Goal: Task Accomplishment & Management: Use online tool/utility

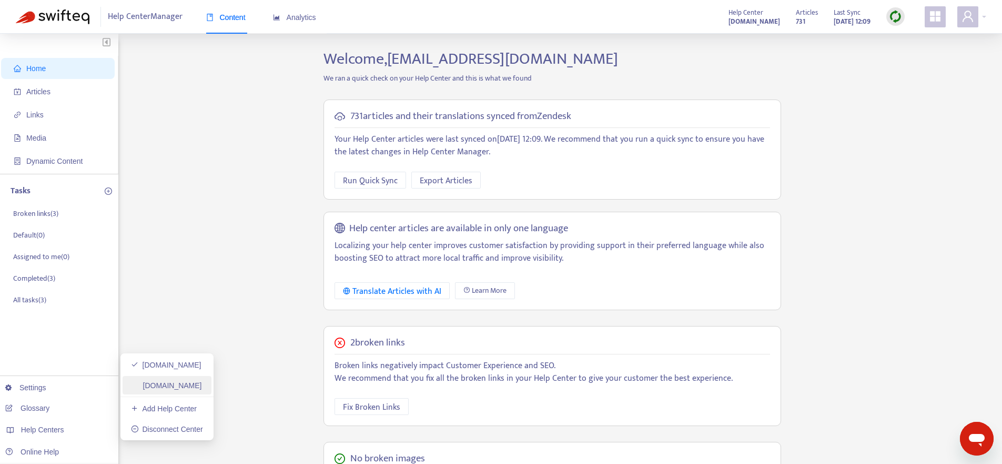
click at [190, 385] on link "[DOMAIN_NAME]" at bounding box center [166, 385] width 71 height 8
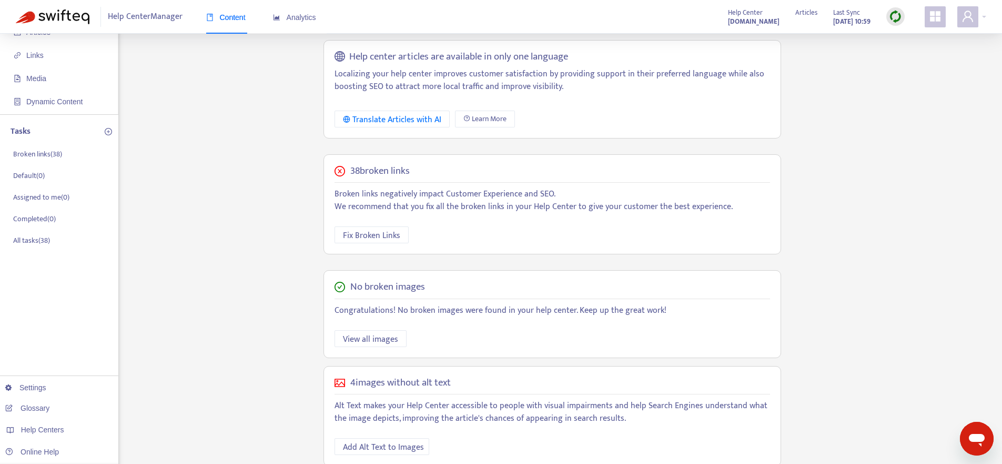
scroll to position [72, 0]
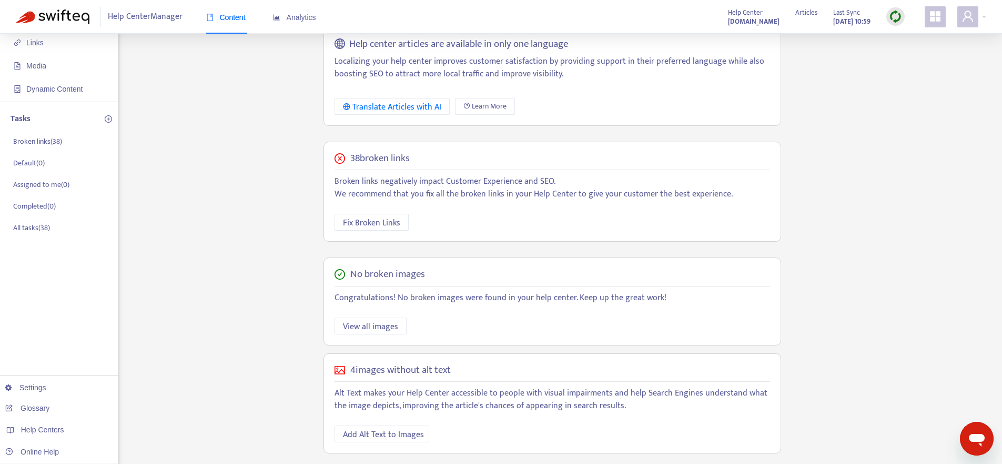
drag, startPoint x: 352, startPoint y: 160, endPoint x: 448, endPoint y: 159, distance: 96.3
click at [448, 159] on div "38 broken links" at bounding box center [553, 159] width 436 height 12
click at [373, 224] on span "Fix Broken Links" at bounding box center [371, 222] width 57 height 13
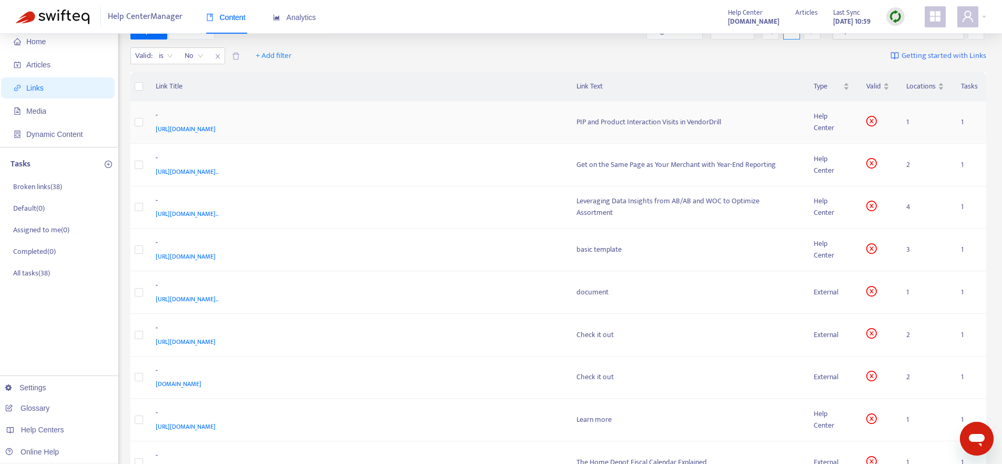
scroll to position [29, 0]
click at [219, 170] on span "[URL][DOMAIN_NAME].." at bounding box center [187, 169] width 63 height 11
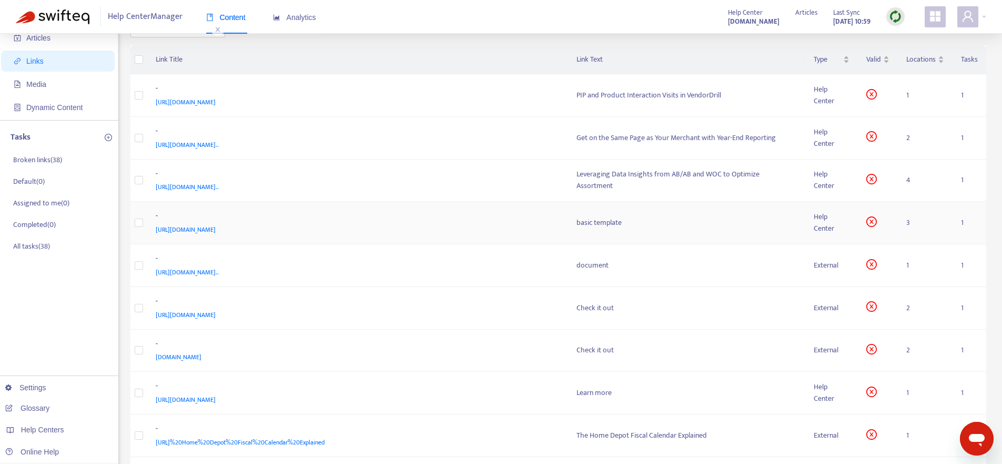
scroll to position [67, 0]
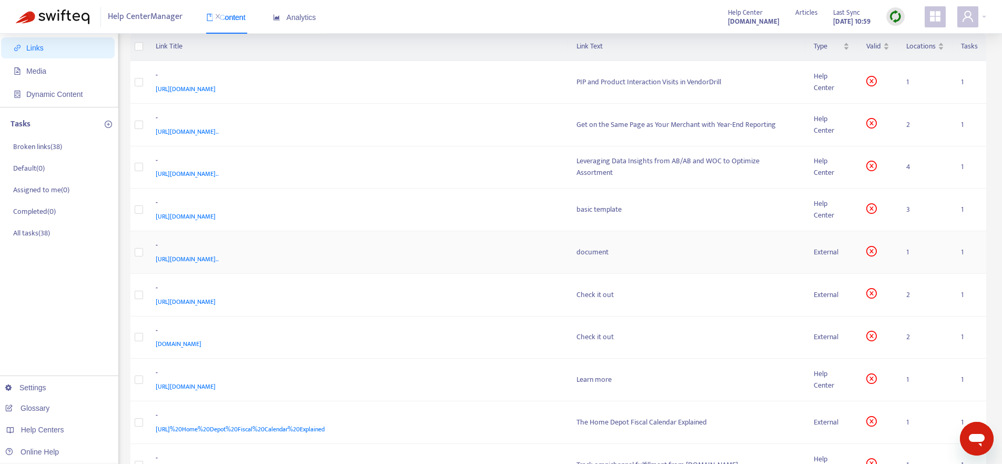
click at [219, 257] on span "[URL][DOMAIN_NAME].." at bounding box center [187, 259] width 63 height 11
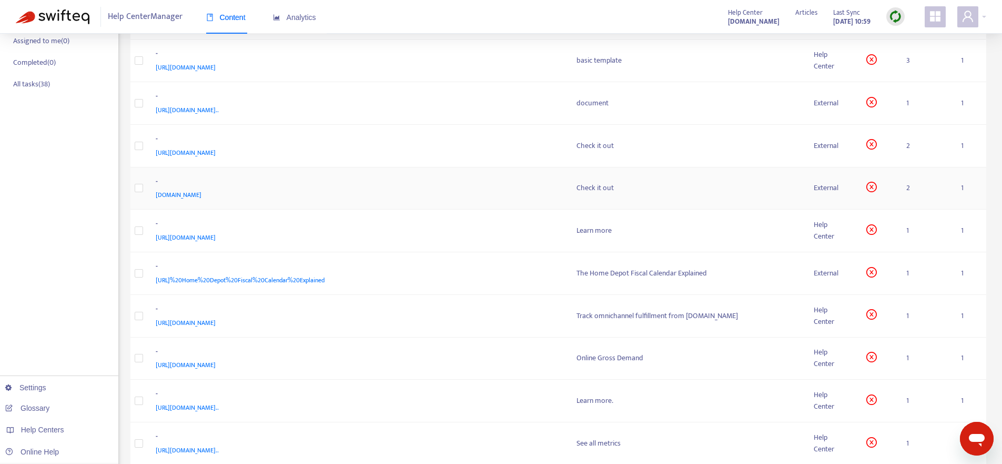
scroll to position [251, 0]
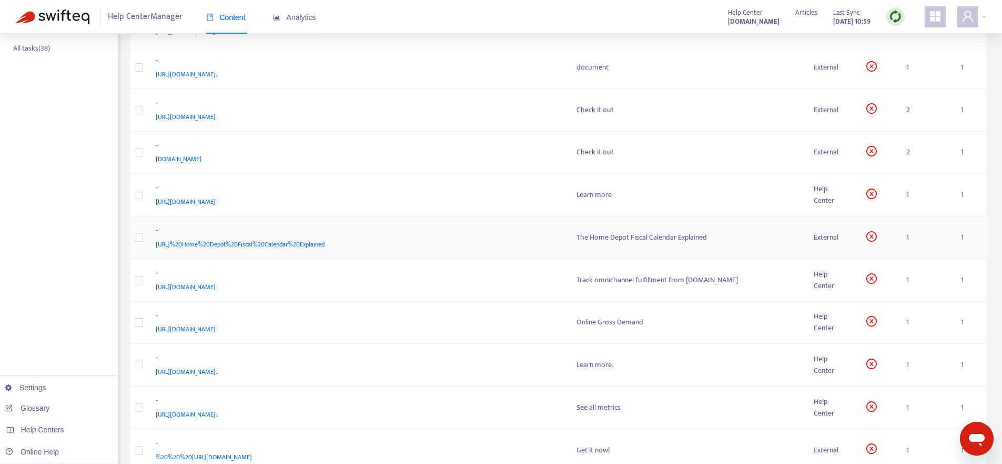
click at [285, 248] on span "[URL]%20Home%20Depot%20Fiscal%20Calendar%20Explained" at bounding box center [240, 244] width 169 height 11
click at [216, 286] on span "[URL][DOMAIN_NAME]" at bounding box center [186, 286] width 60 height 11
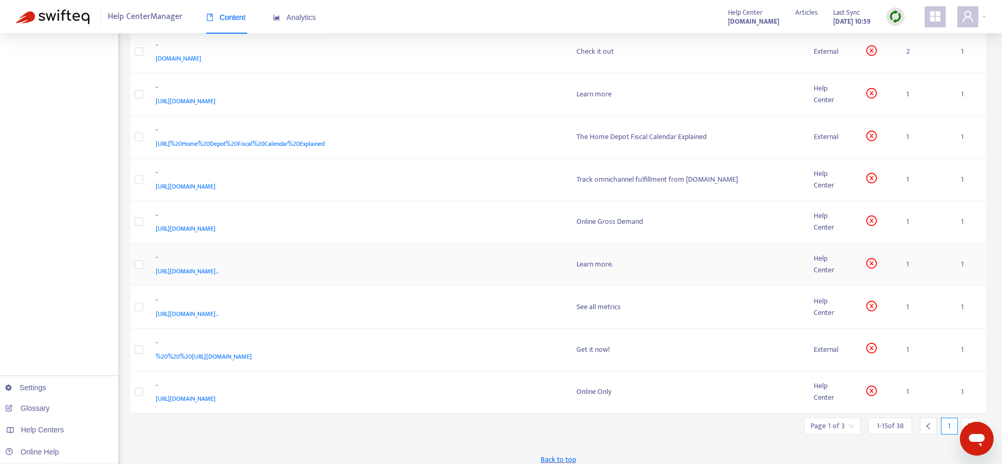
scroll to position [360, 0]
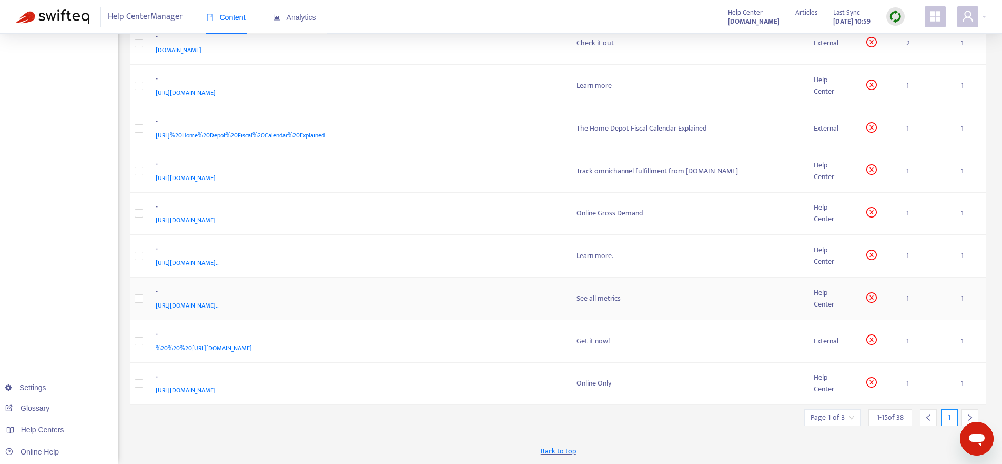
click at [219, 303] on span "[URL][DOMAIN_NAME].." at bounding box center [187, 305] width 63 height 11
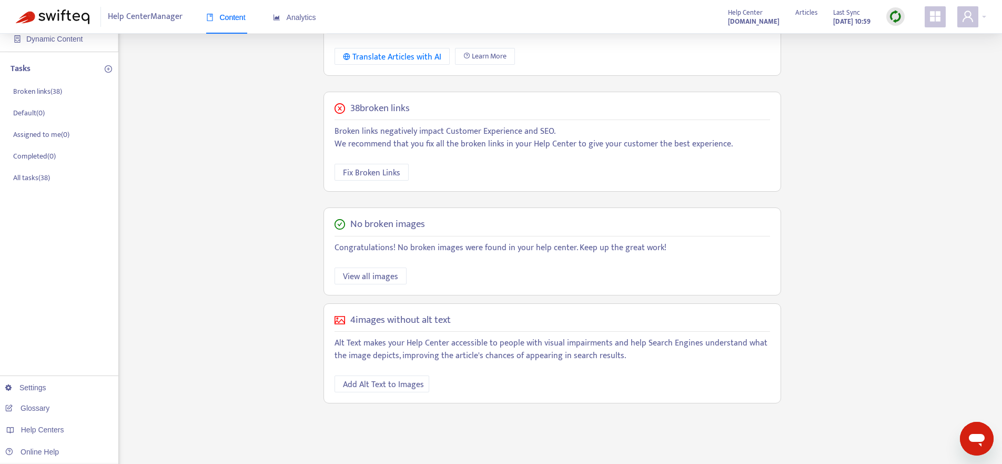
scroll to position [143, 0]
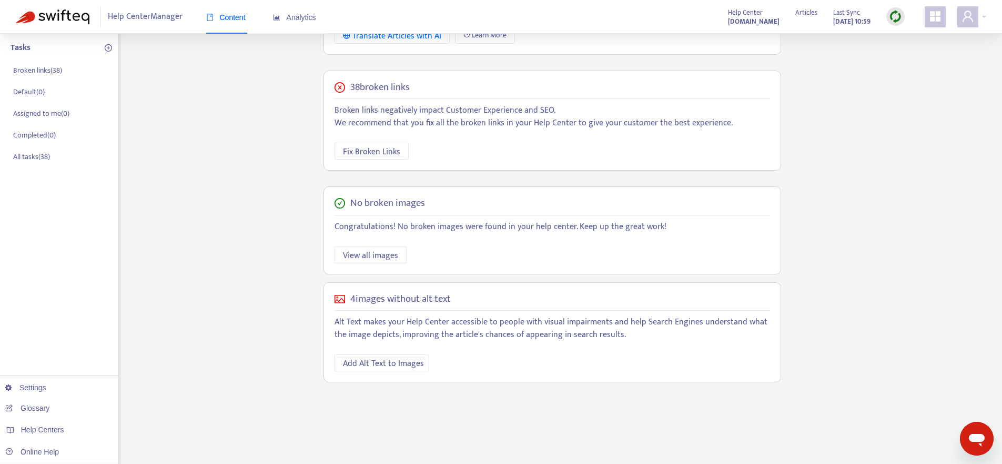
drag, startPoint x: 420, startPoint y: 303, endPoint x: 480, endPoint y: 303, distance: 59.5
click at [480, 303] on div "4 images without alt text" at bounding box center [553, 299] width 436 height 12
click at [426, 308] on div "4 images without alt text Alt Text makes your Help Center accessible to people …" at bounding box center [553, 332] width 458 height 100
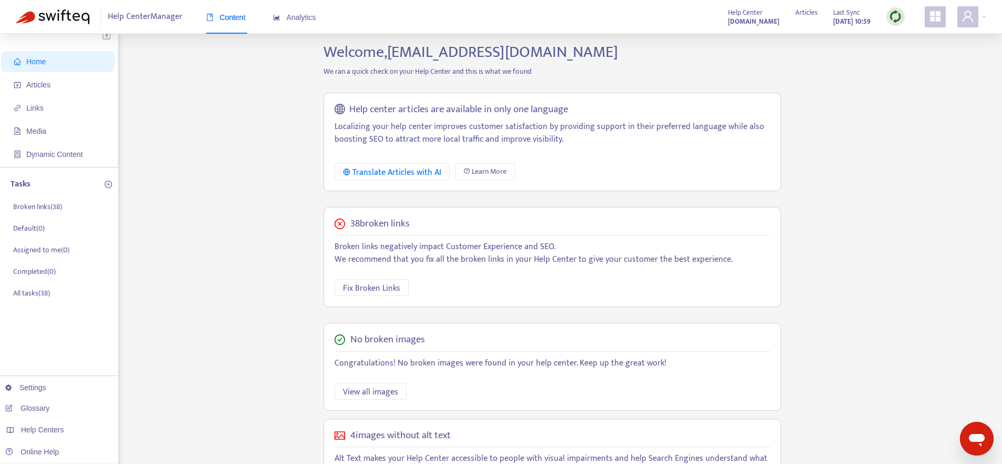
scroll to position [0, 0]
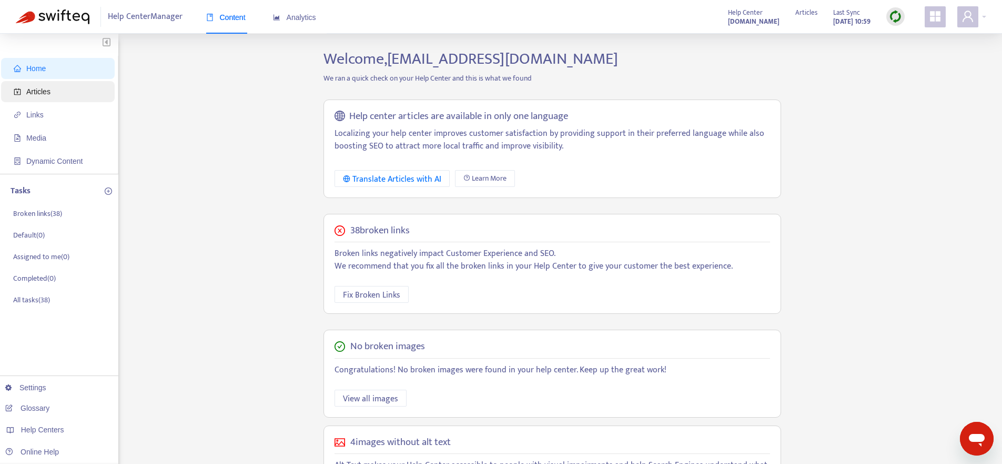
click at [49, 89] on span "Articles" at bounding box center [38, 91] width 24 height 8
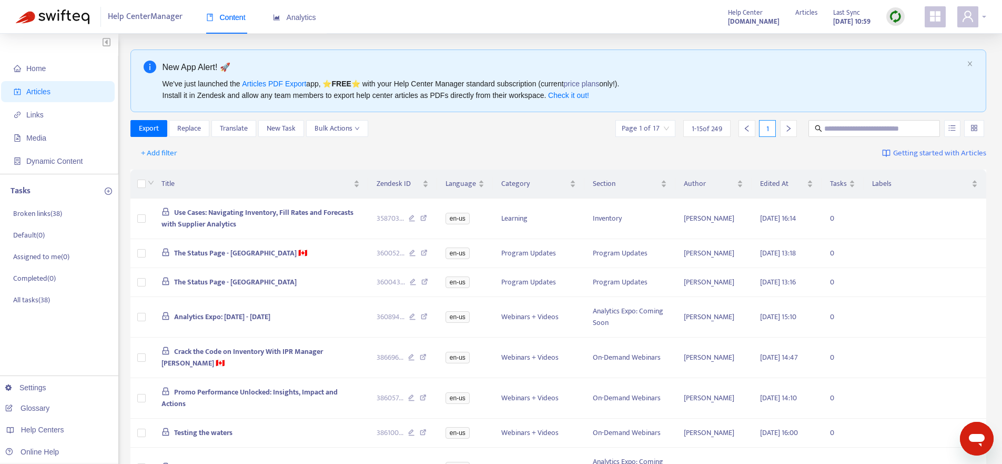
click at [981, 15] on div at bounding box center [972, 16] width 29 height 21
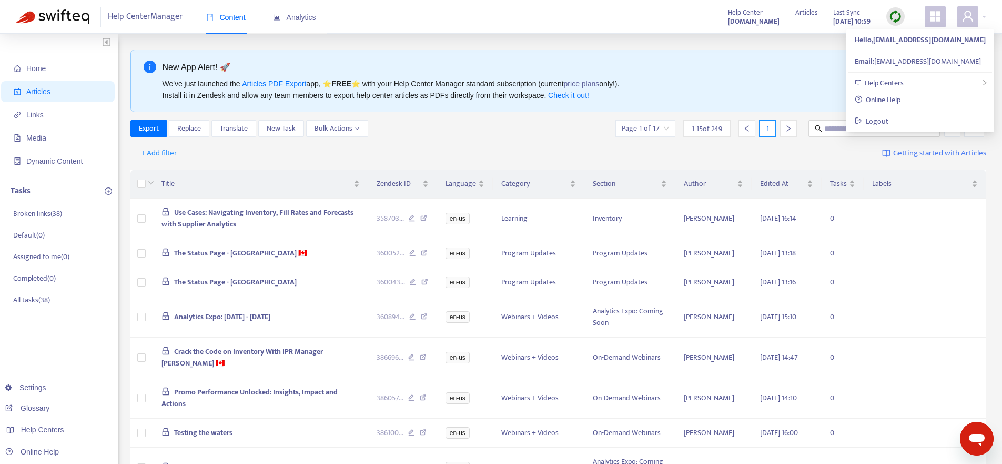
click at [777, 57] on div "New App Alert! 🚀 We've just launched the Articles PDF Export app, ⭐ FREE ⭐️ wit…" at bounding box center [558, 80] width 857 height 63
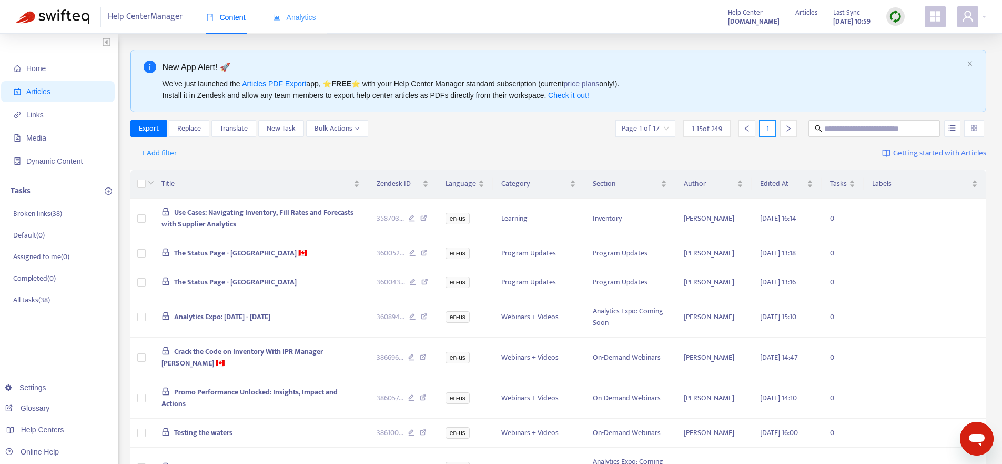
click at [296, 8] on div "Analytics" at bounding box center [294, 18] width 43 height 32
